Goal: Browse casually: Explore the website without a specific task or goal

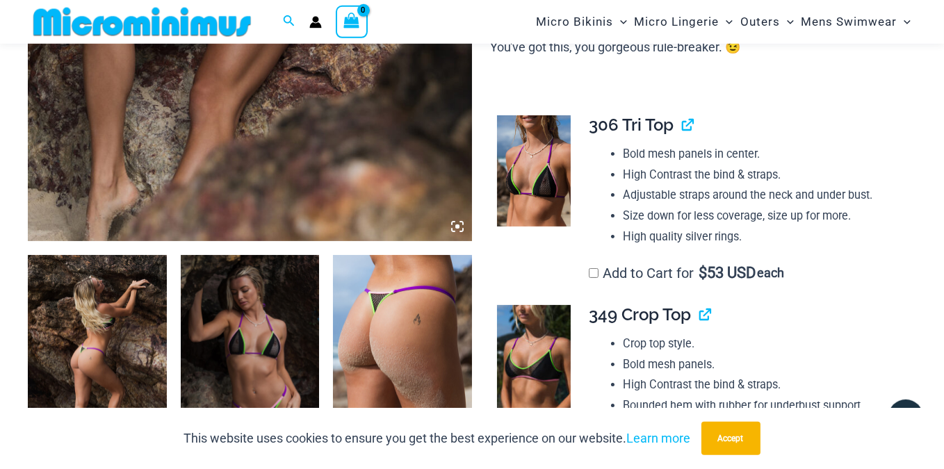
scroll to position [632, 0]
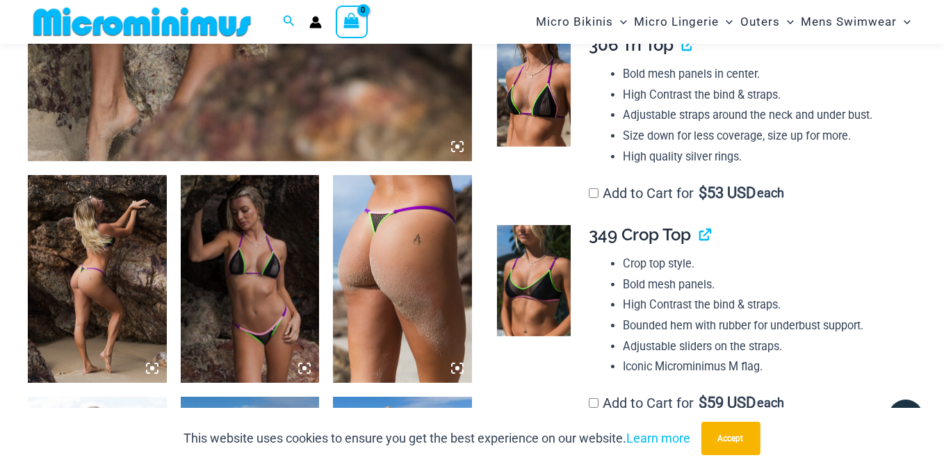
click at [91, 253] on img at bounding box center [97, 279] width 139 height 208
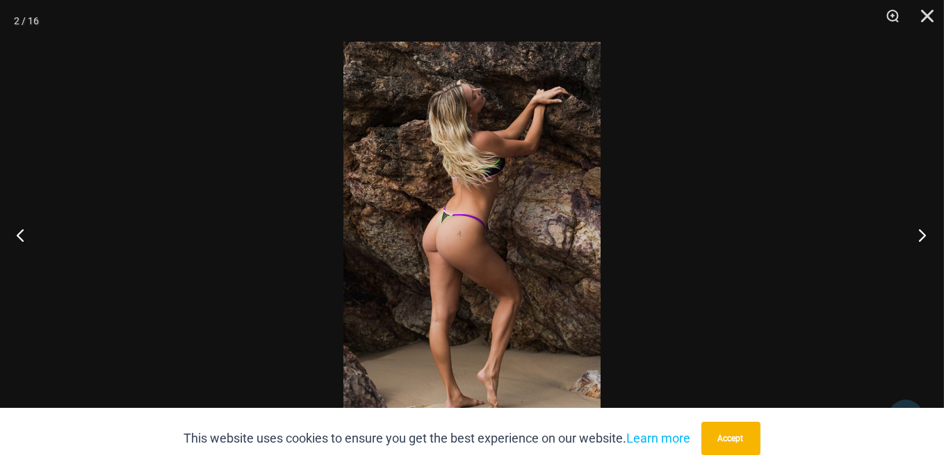
click at [928, 234] on button "Next" at bounding box center [918, 235] width 52 height 70
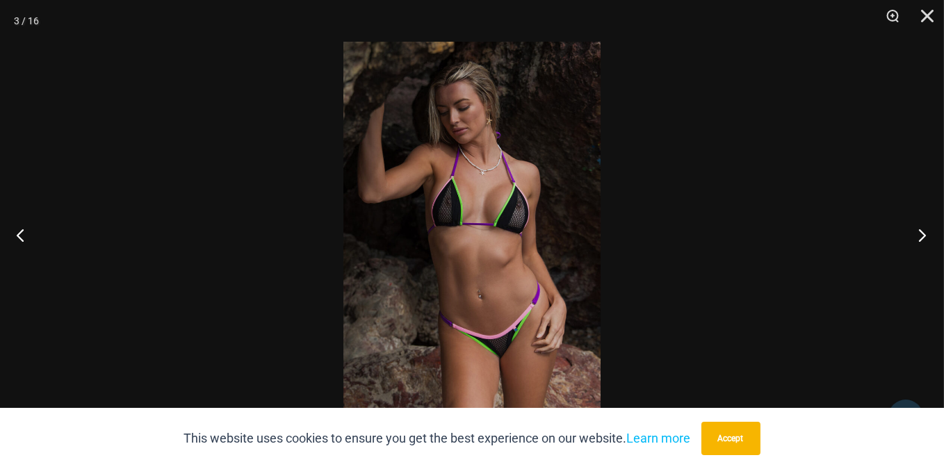
click at [924, 234] on button "Next" at bounding box center [918, 235] width 52 height 70
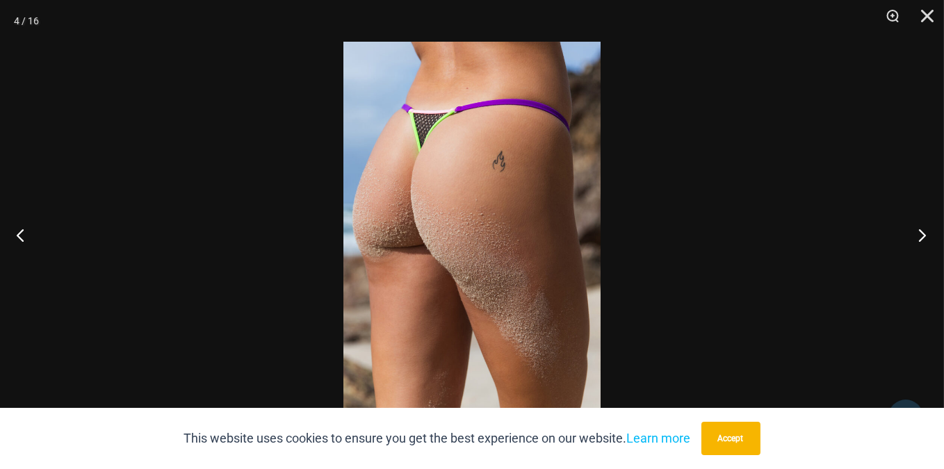
click at [924, 234] on button "Next" at bounding box center [918, 235] width 52 height 70
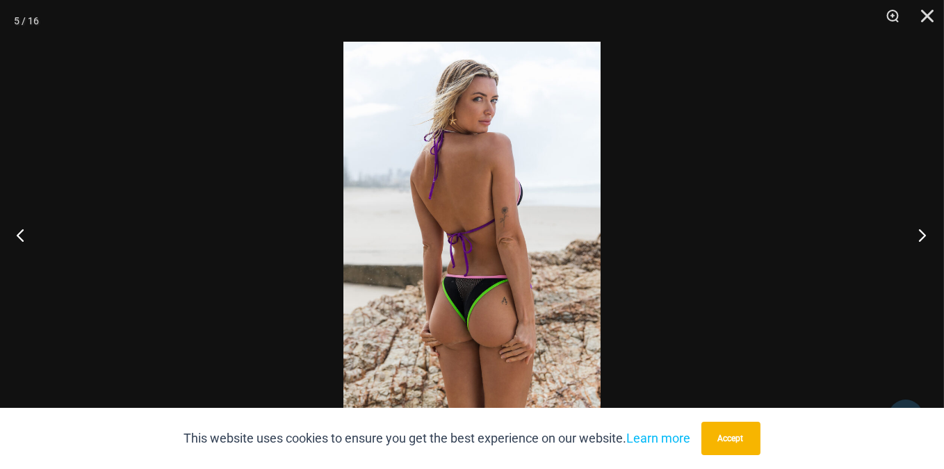
click at [924, 234] on button "Next" at bounding box center [918, 235] width 52 height 70
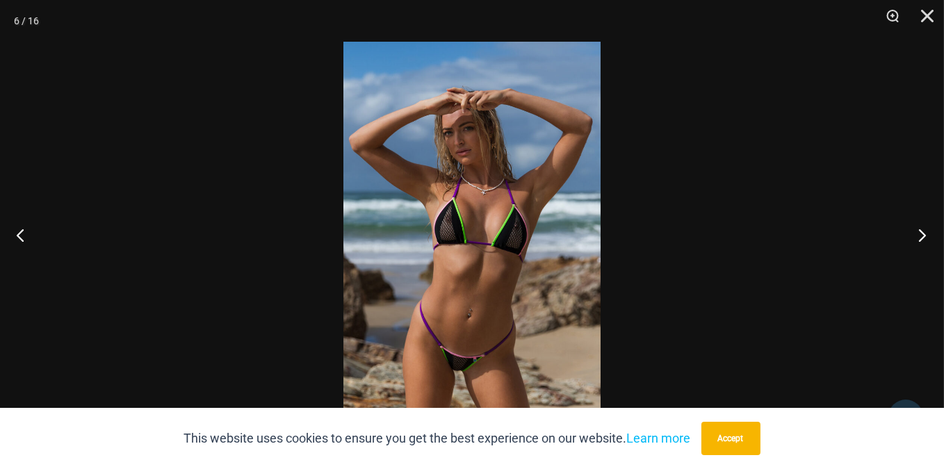
click at [924, 234] on button "Next" at bounding box center [918, 235] width 52 height 70
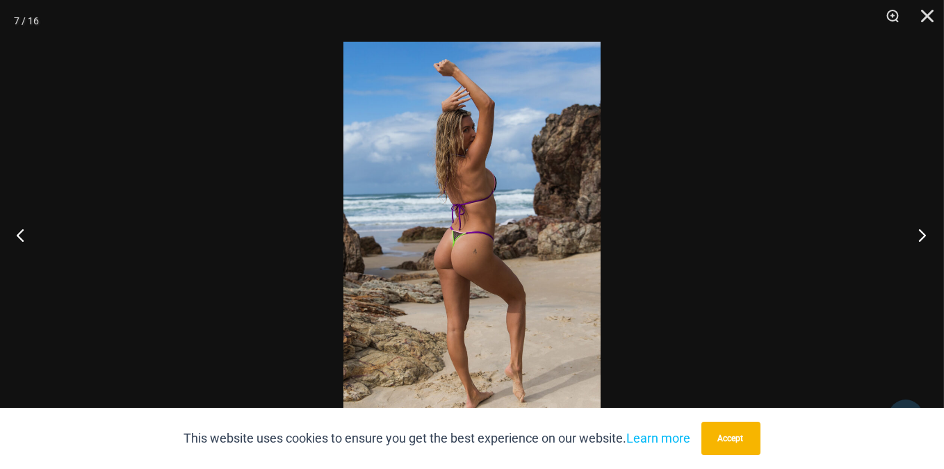
click at [924, 234] on button "Next" at bounding box center [918, 235] width 52 height 70
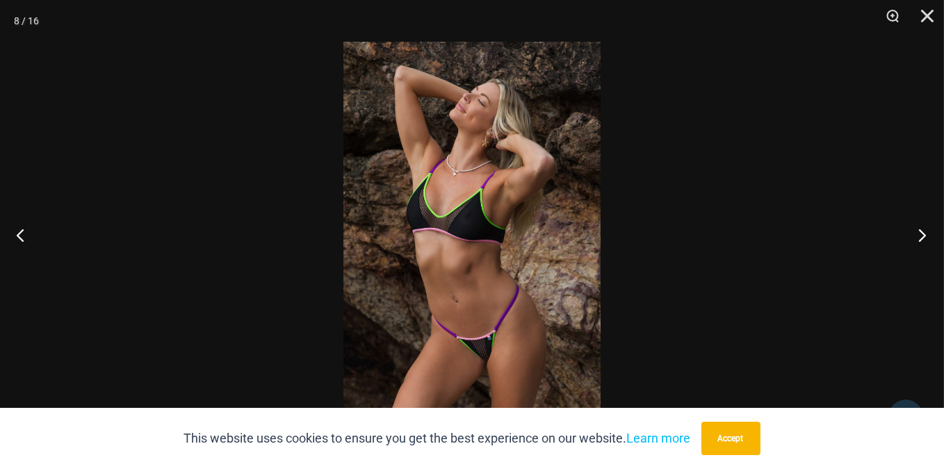
click at [924, 234] on button "Next" at bounding box center [918, 235] width 52 height 70
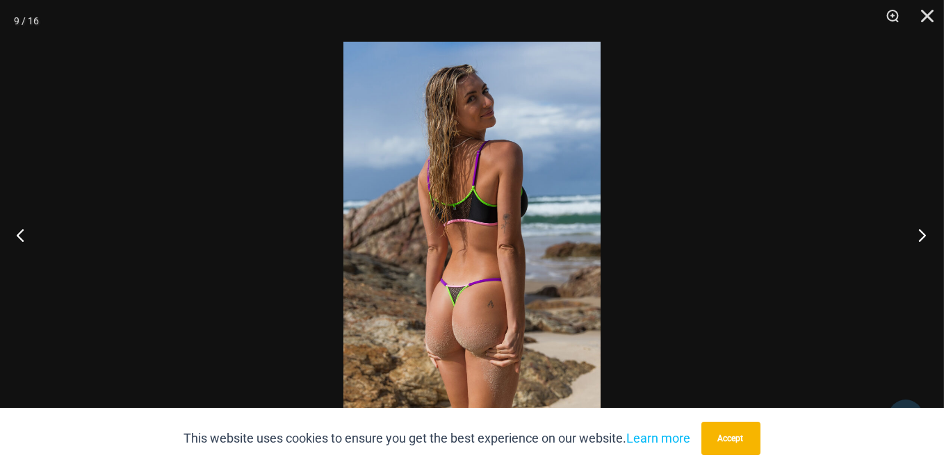
click at [924, 234] on button "Next" at bounding box center [918, 235] width 52 height 70
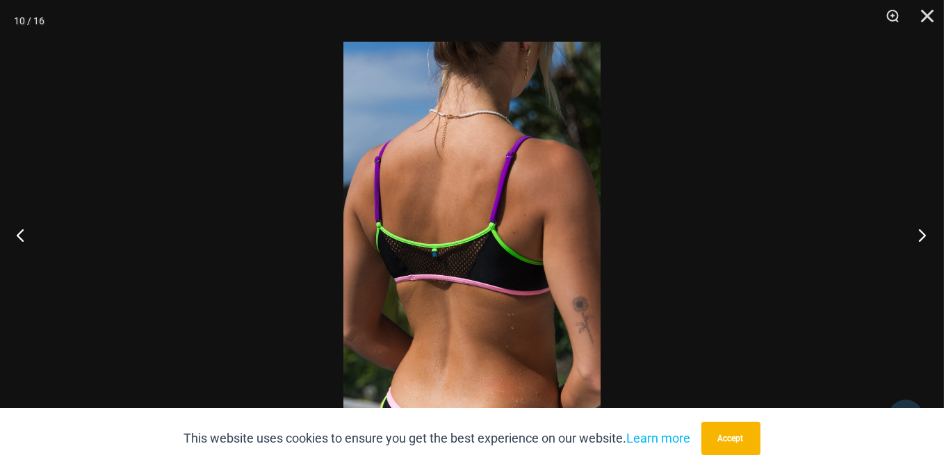
click at [924, 234] on button "Next" at bounding box center [918, 235] width 52 height 70
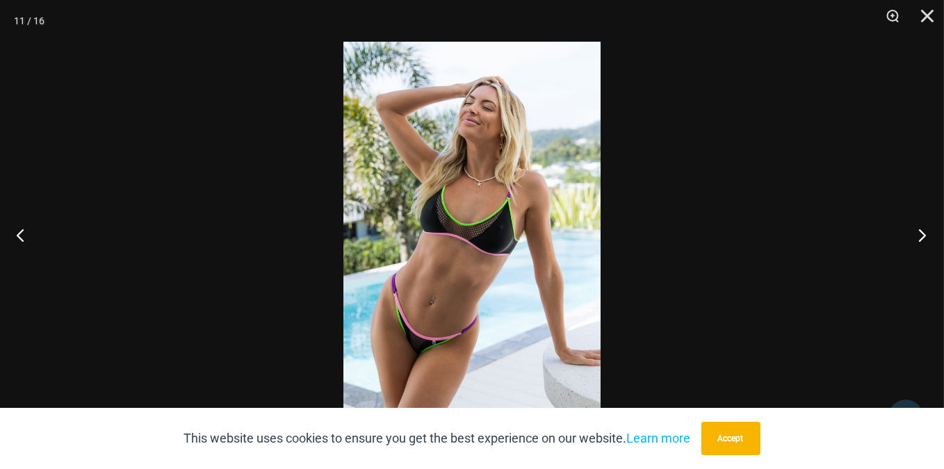
click at [924, 234] on button "Next" at bounding box center [918, 235] width 52 height 70
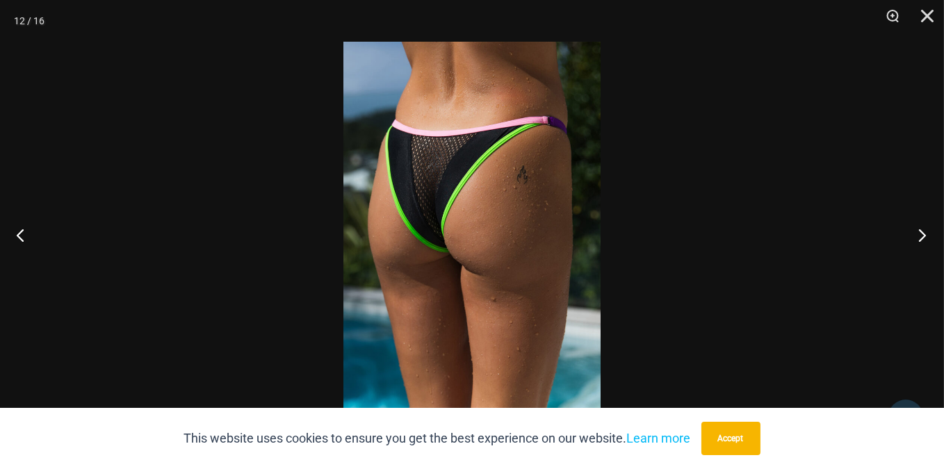
click at [924, 234] on button "Next" at bounding box center [918, 235] width 52 height 70
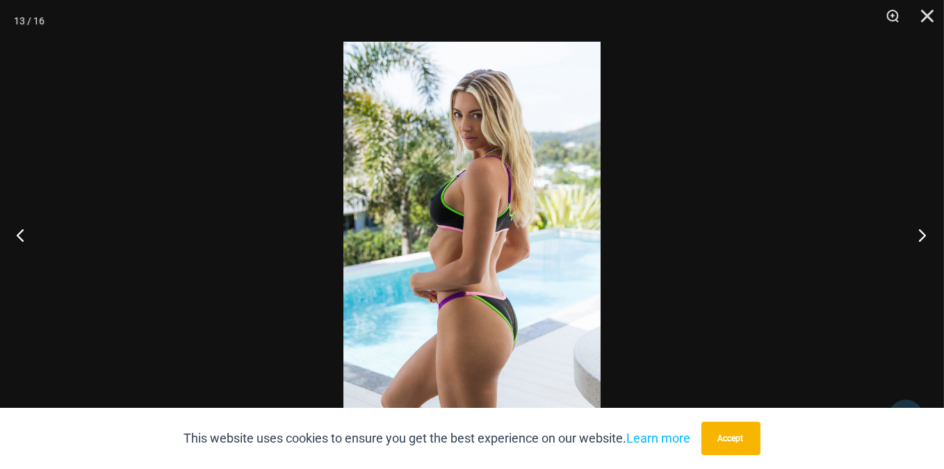
click at [924, 234] on button "Next" at bounding box center [918, 235] width 52 height 70
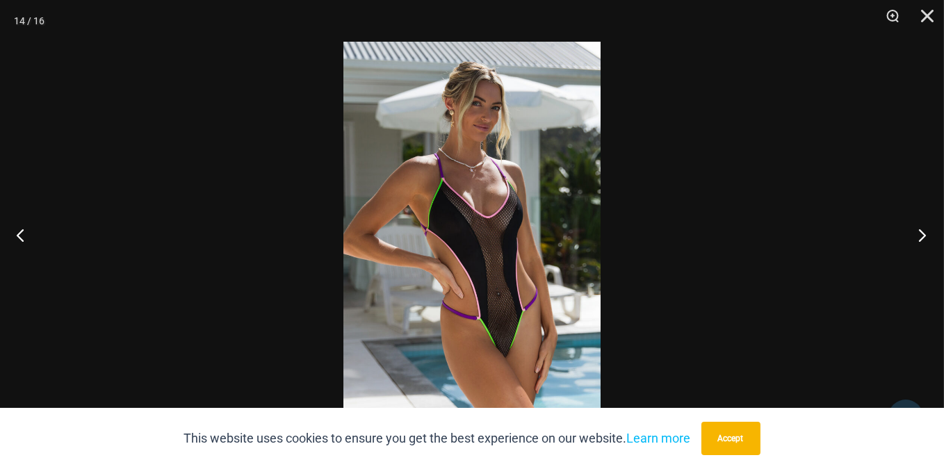
click at [924, 234] on button "Next" at bounding box center [918, 235] width 52 height 70
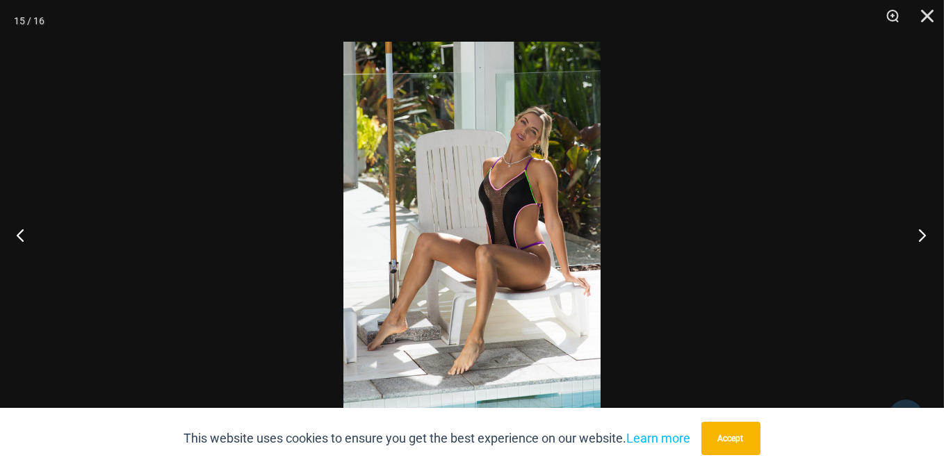
click at [924, 234] on button "Next" at bounding box center [918, 235] width 52 height 70
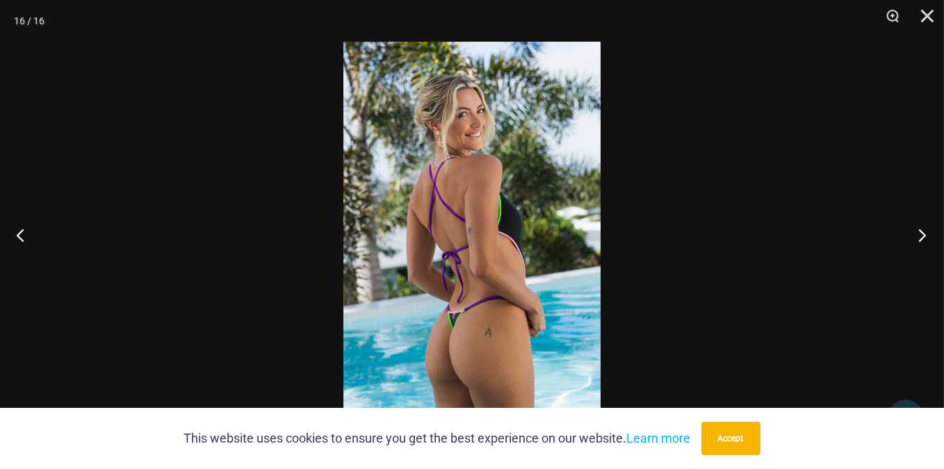
click at [924, 234] on button "Next" at bounding box center [918, 235] width 52 height 70
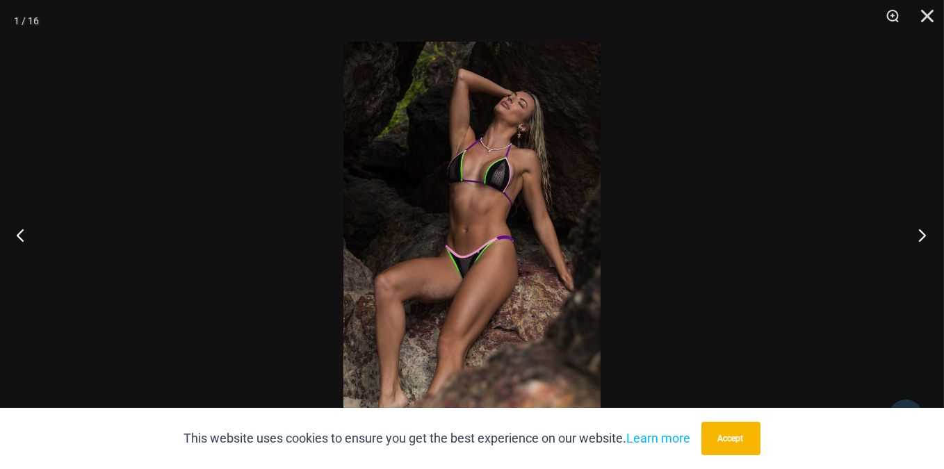
click at [924, 234] on button "Next" at bounding box center [918, 235] width 52 height 70
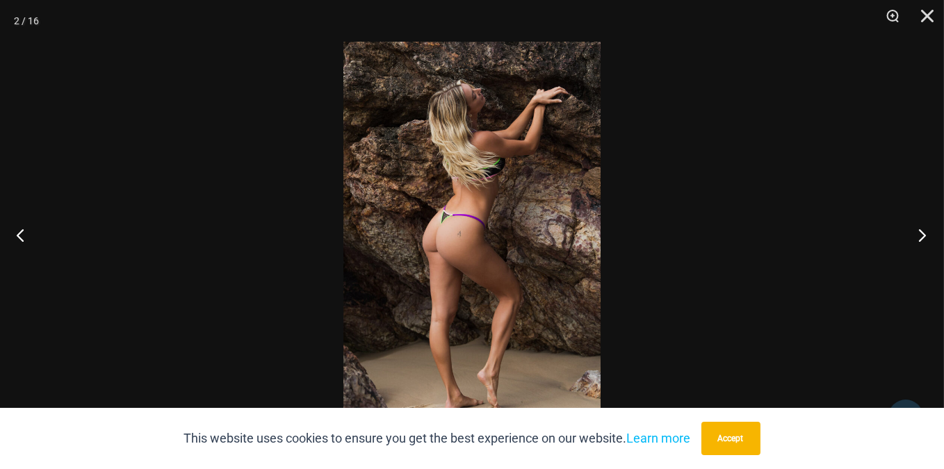
click at [924, 234] on button "Next" at bounding box center [918, 235] width 52 height 70
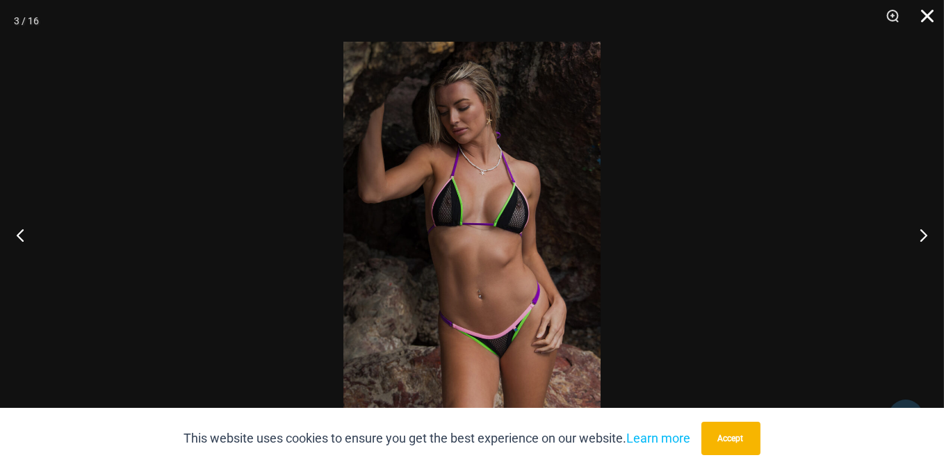
click at [925, 13] on button "Close" at bounding box center [922, 21] width 35 height 42
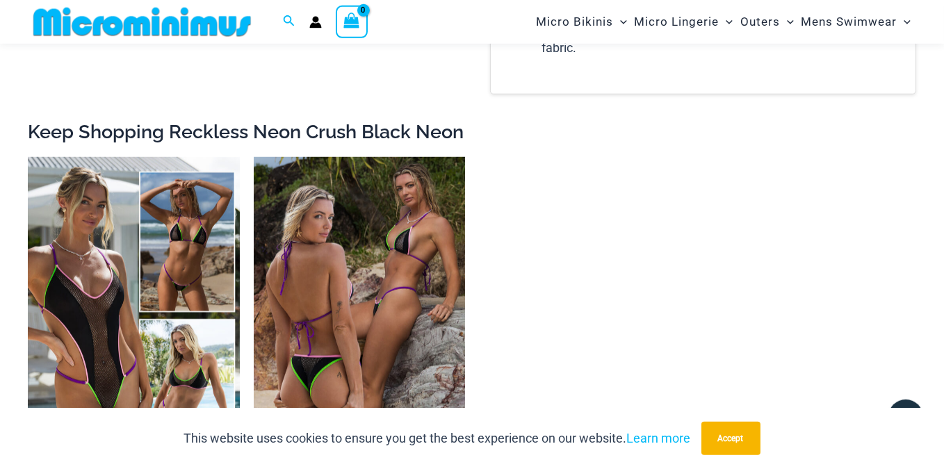
scroll to position [2135, 0]
